Goal: Task Accomplishment & Management: Manage account settings

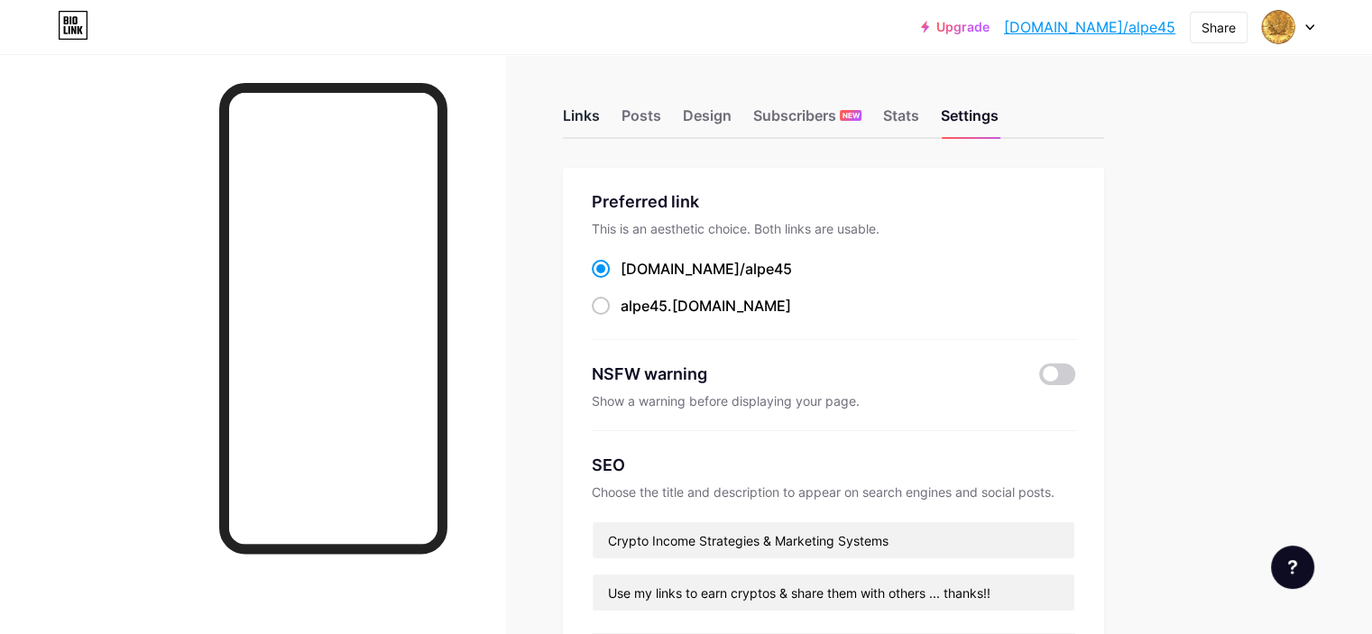
click at [600, 122] on div "Links" at bounding box center [581, 121] width 37 height 32
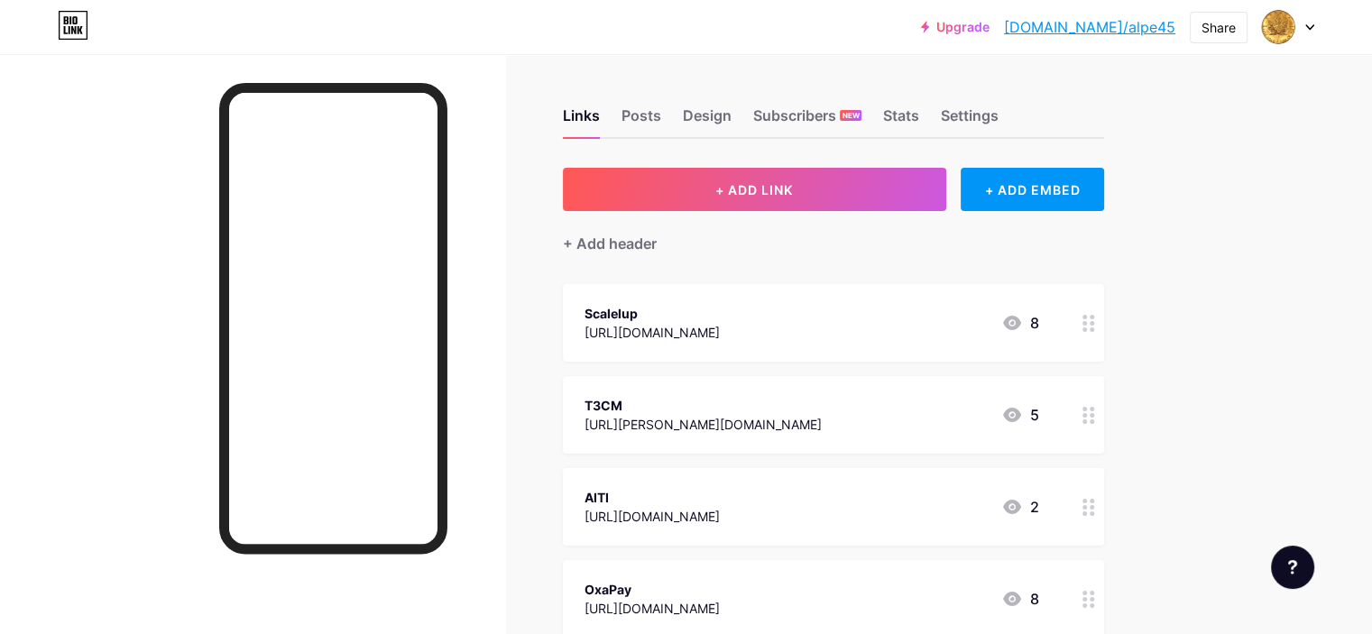
drag, startPoint x: 773, startPoint y: 518, endPoint x: 664, endPoint y: 512, distance: 109.3
click at [664, 512] on div "AITI [URL][DOMAIN_NAME] 2" at bounding box center [812, 506] width 455 height 41
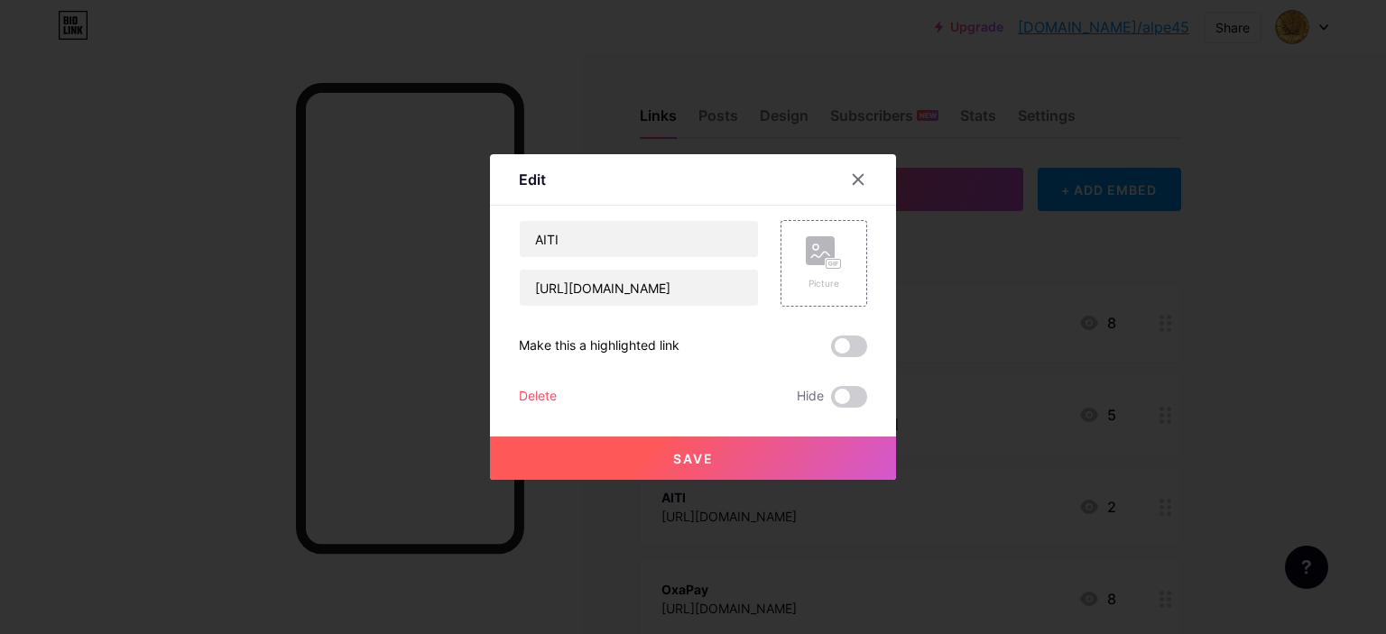
copy div "[URL][DOMAIN_NAME]"
click at [643, 453] on button "Save" at bounding box center [693, 458] width 406 height 43
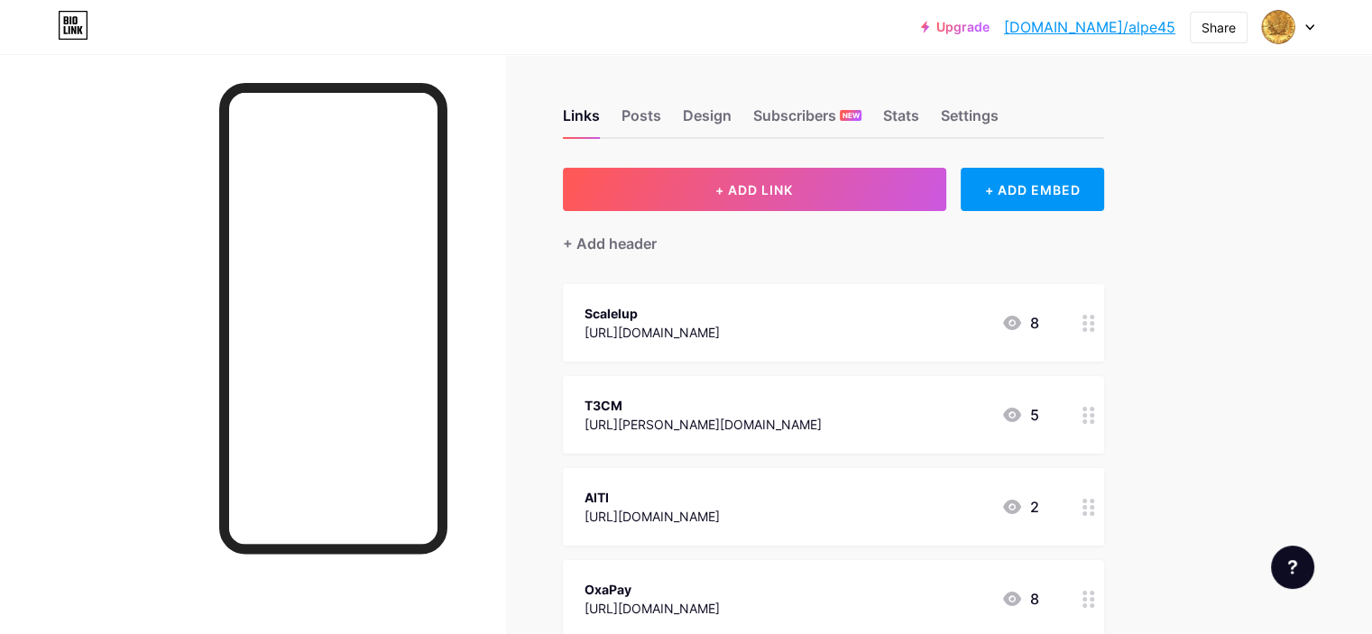
click at [1023, 499] on icon at bounding box center [1012, 507] width 22 height 22
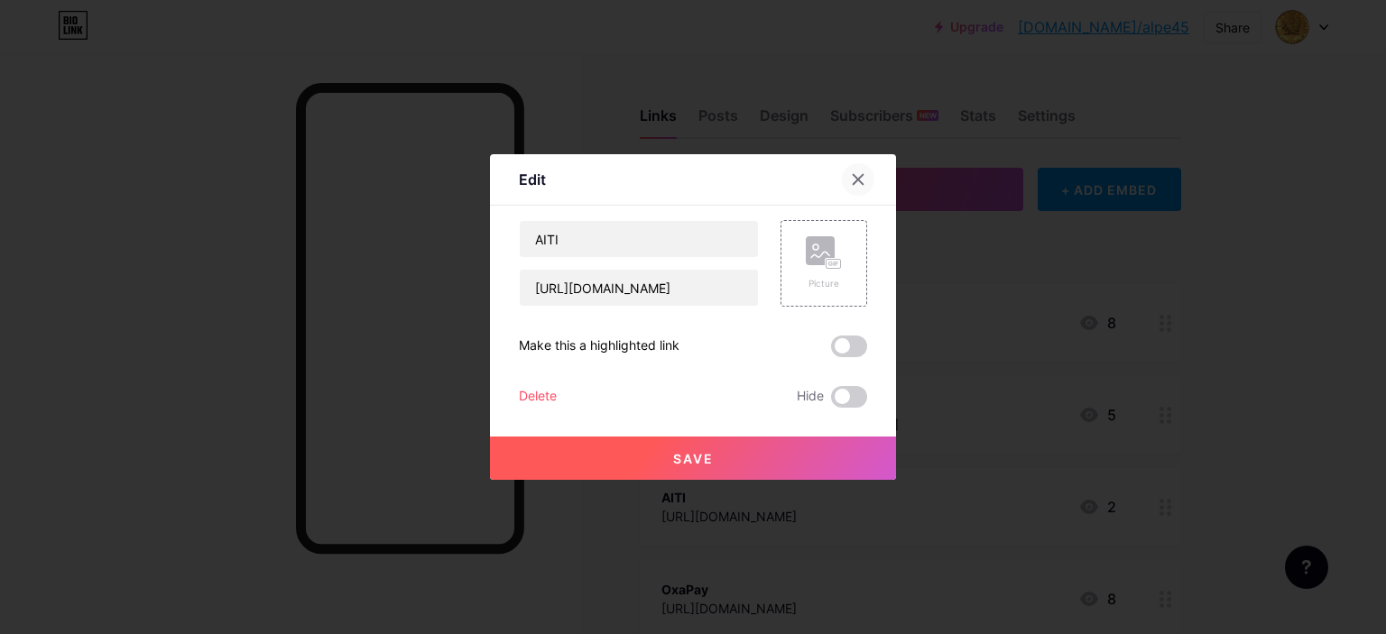
click at [859, 176] on div at bounding box center [858, 179] width 32 height 32
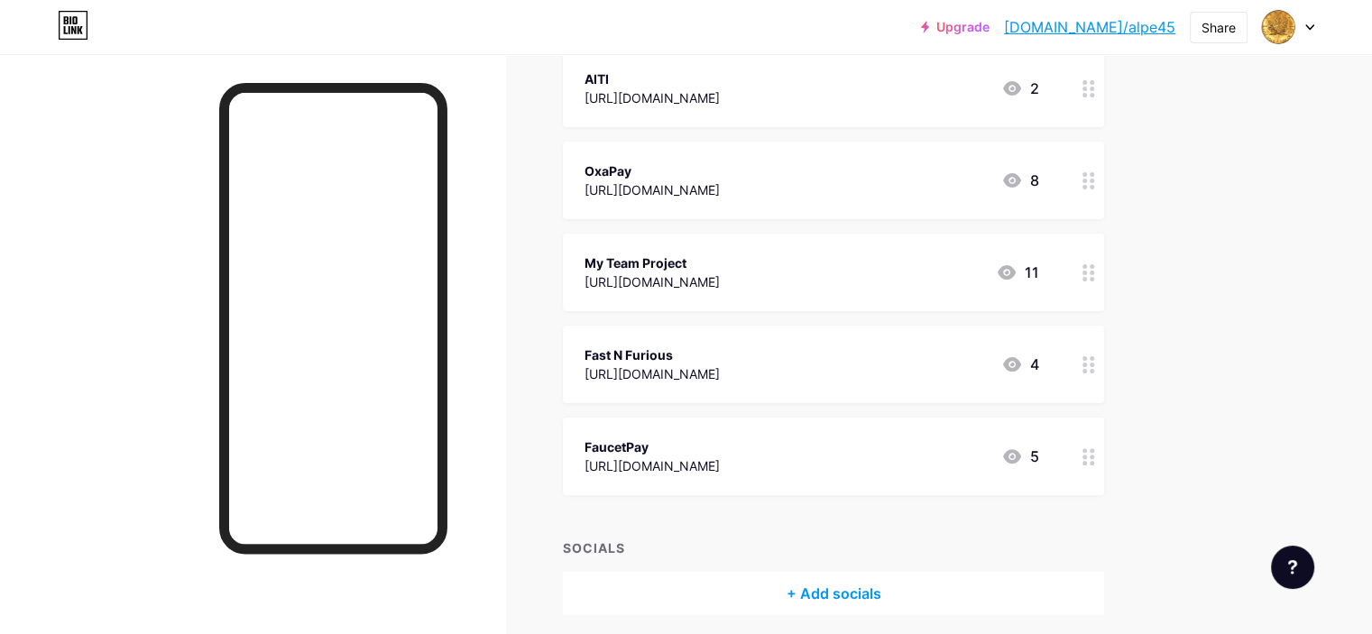
scroll to position [451, 0]
